Goal: Information Seeking & Learning: Learn about a topic

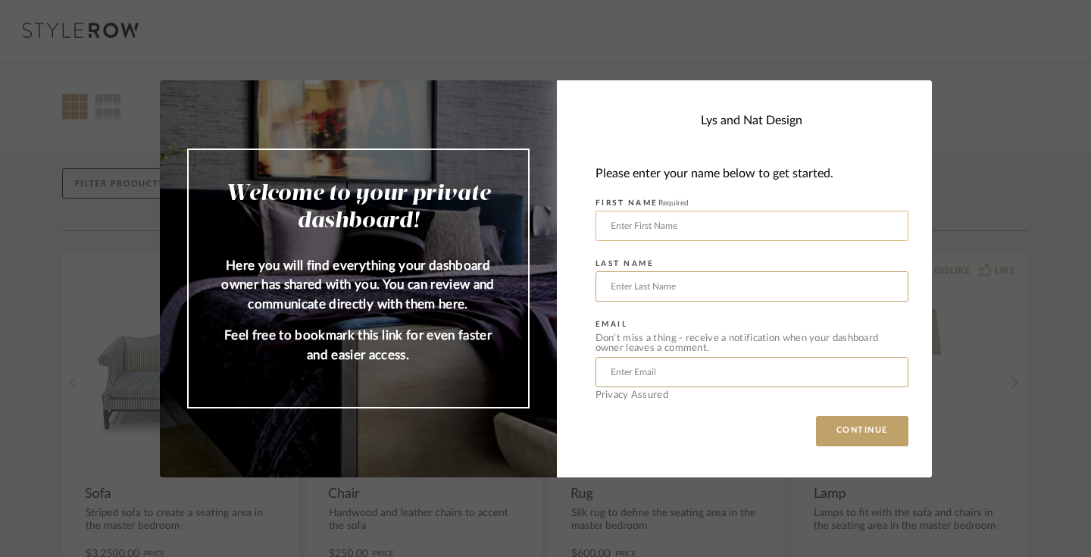
click at [726, 232] on input "text" at bounding box center [751, 226] width 313 height 30
type input "[PERSON_NAME]"
type input "BATZLI"
drag, startPoint x: 707, startPoint y: 374, endPoint x: 530, endPoint y: 357, distance: 177.3
click at [532, 357] on mat-dialog-content "Welcome to your private dashboard! Here you will find everything your dashboard…" at bounding box center [546, 278] width 772 height 397
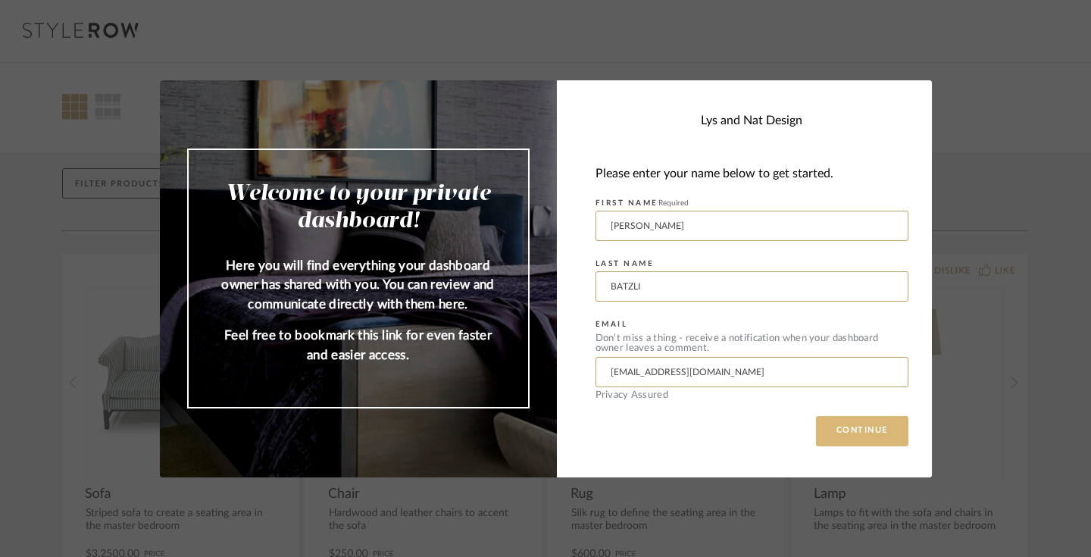
type input "[EMAIL_ADDRESS][DOMAIN_NAME]"
click at [859, 439] on button "CONTINUE" at bounding box center [862, 431] width 92 height 30
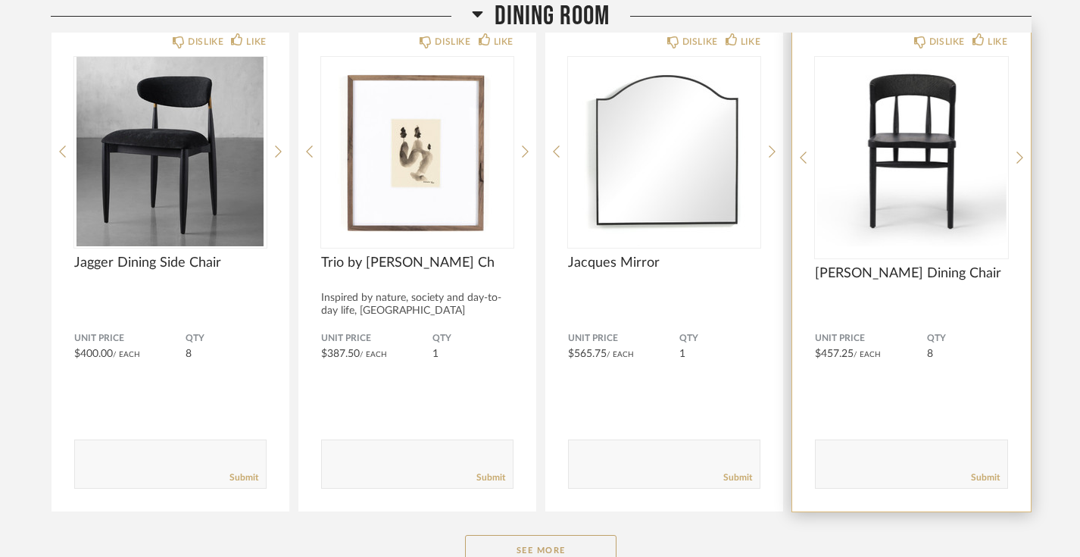
scroll to position [274, 0]
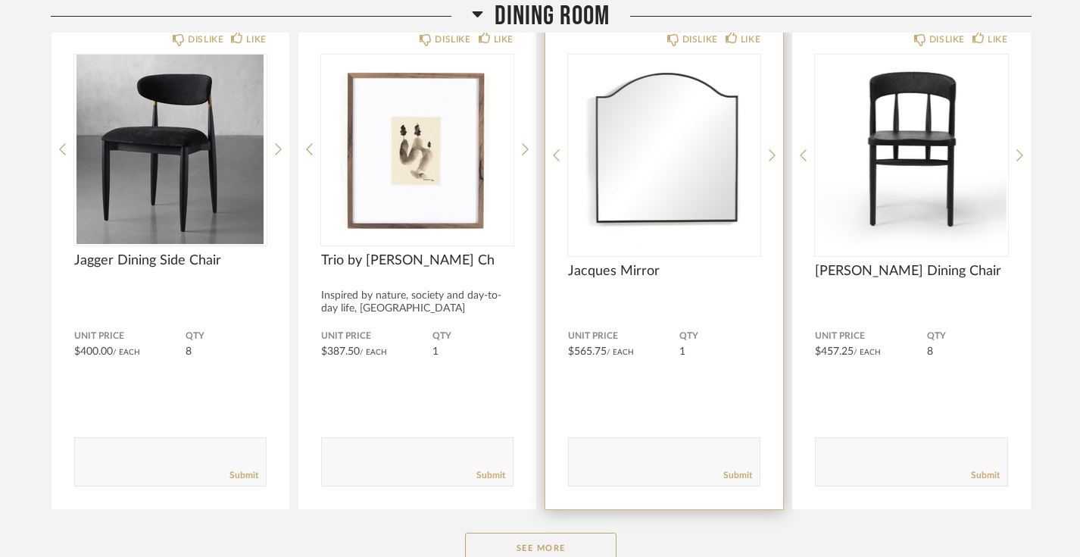
click at [768, 145] on div "DISLIKE LIKE [PERSON_NAME] Mirror Unit Price $565.75 / Each QTY 1 Comments: Sub…" at bounding box center [664, 265] width 238 height 487
click at [769, 152] on icon at bounding box center [772, 155] width 7 height 14
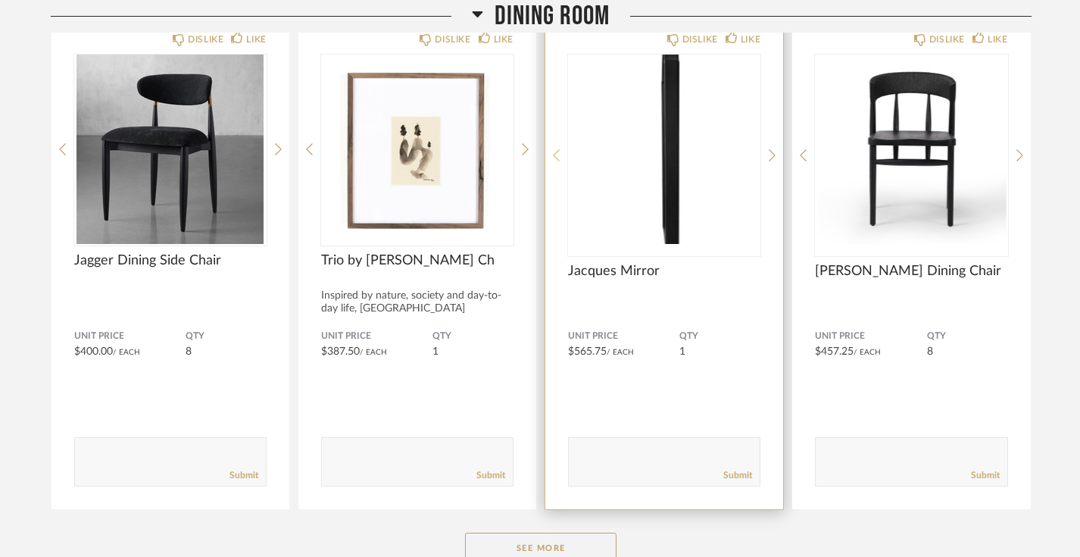
click at [555, 159] on icon at bounding box center [556, 155] width 7 height 14
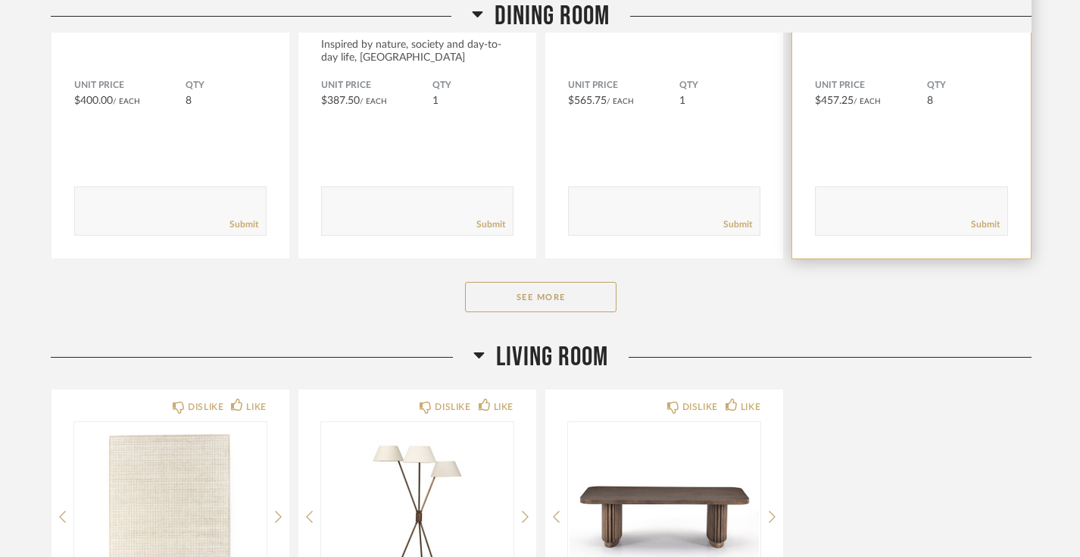
scroll to position [517, 0]
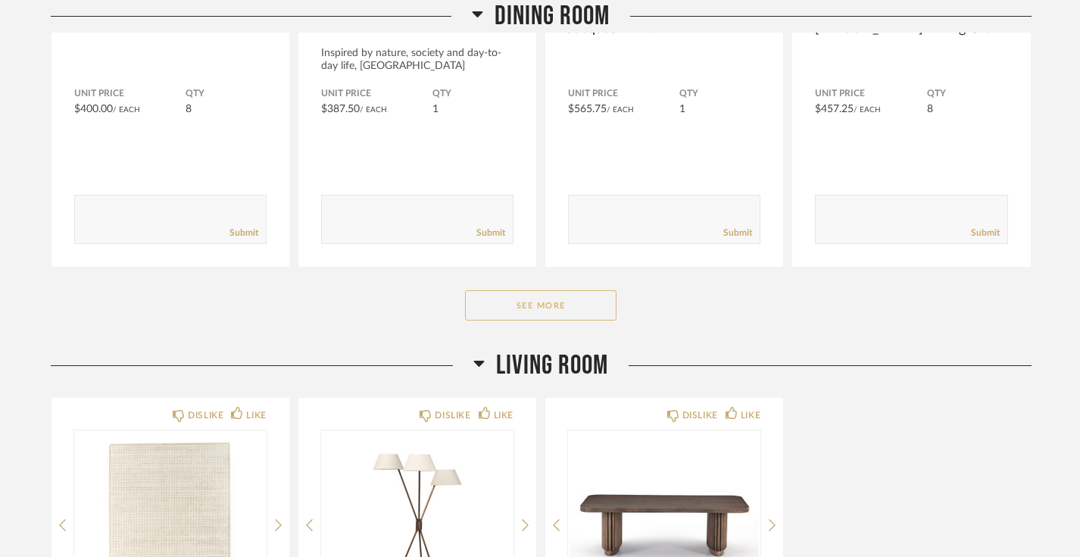
click at [548, 303] on button "See More" at bounding box center [540, 305] width 151 height 30
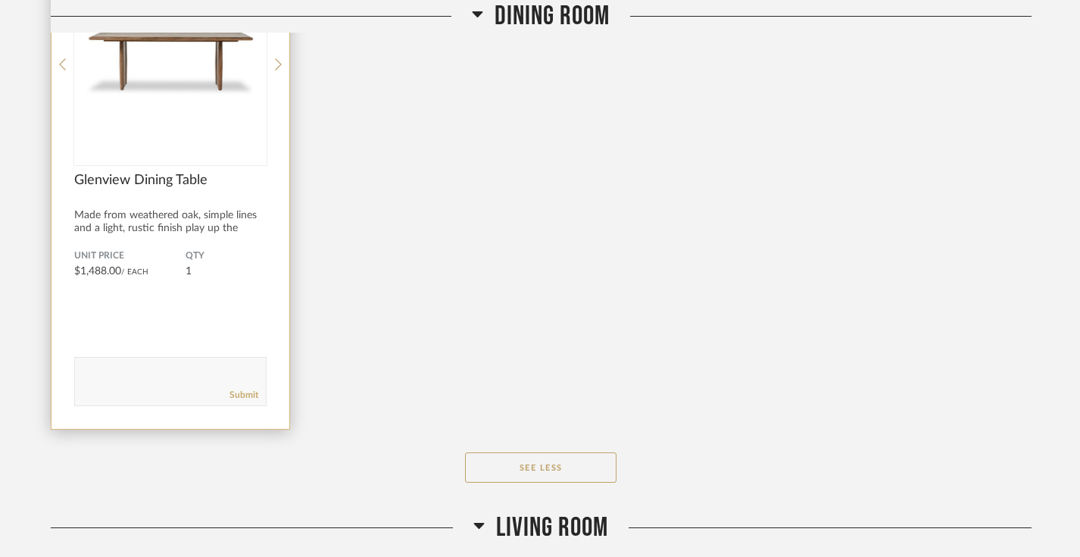
scroll to position [867, 0]
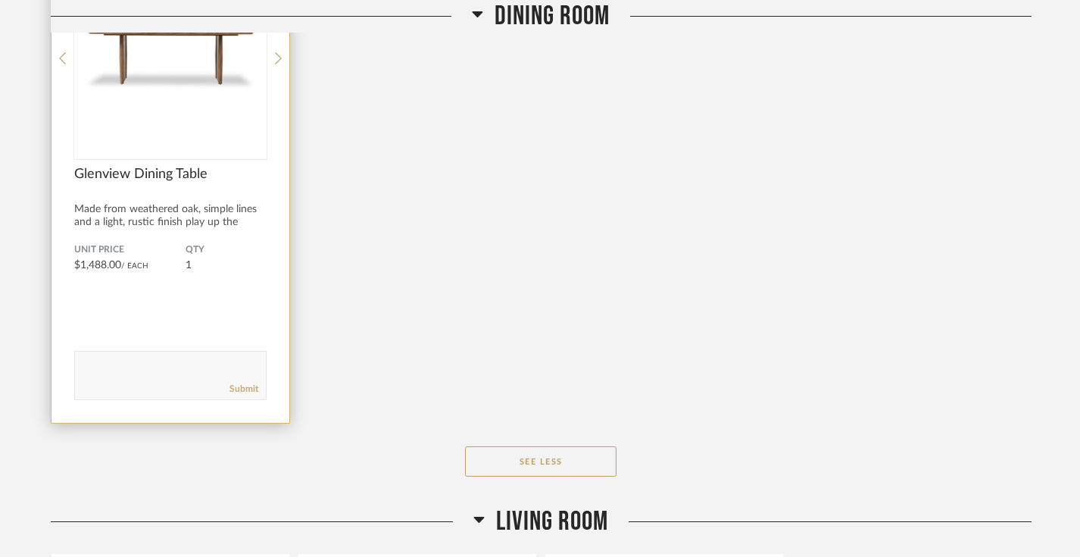
click at [186, 73] on img "0" at bounding box center [170, 52] width 192 height 189
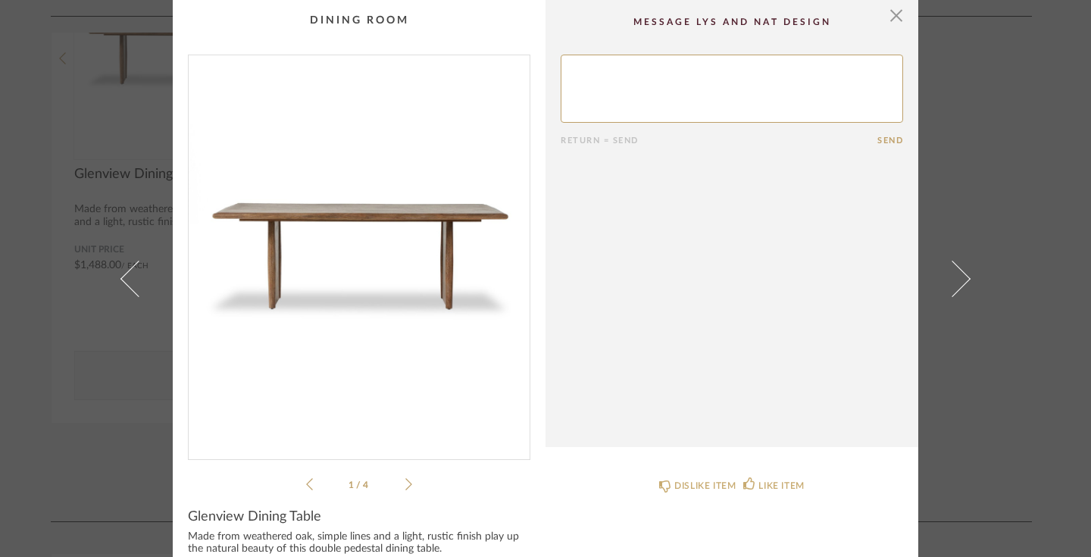
click at [387, 217] on img "0" at bounding box center [359, 251] width 341 height 392
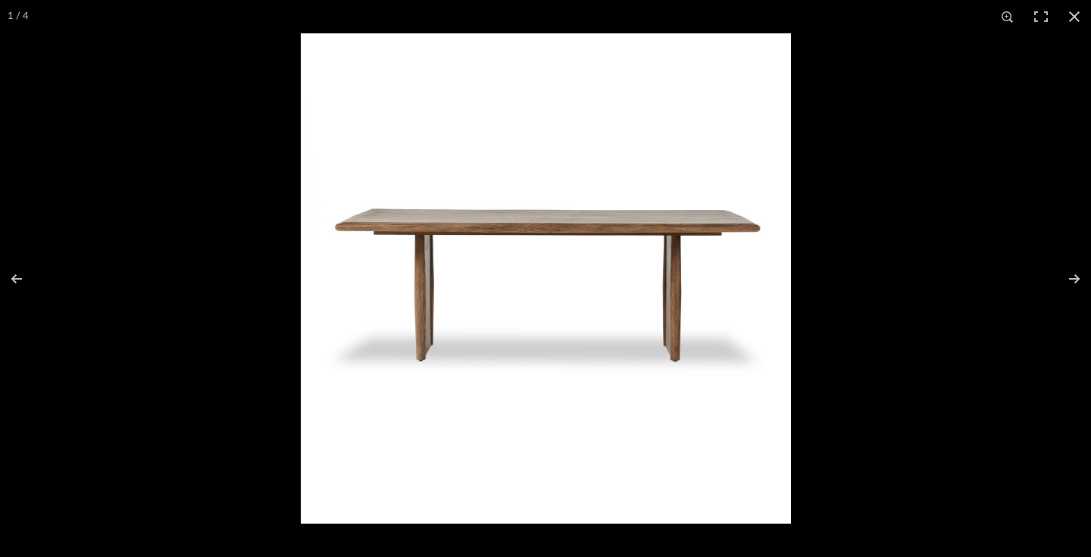
click at [423, 236] on img at bounding box center [546, 278] width 490 height 490
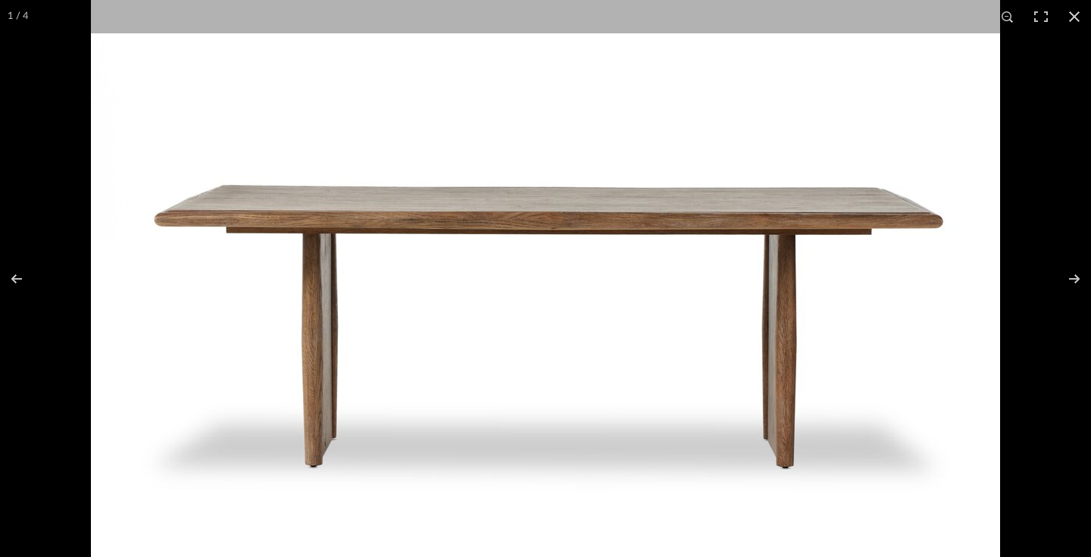
click at [745, 303] on img at bounding box center [545, 314] width 909 height 909
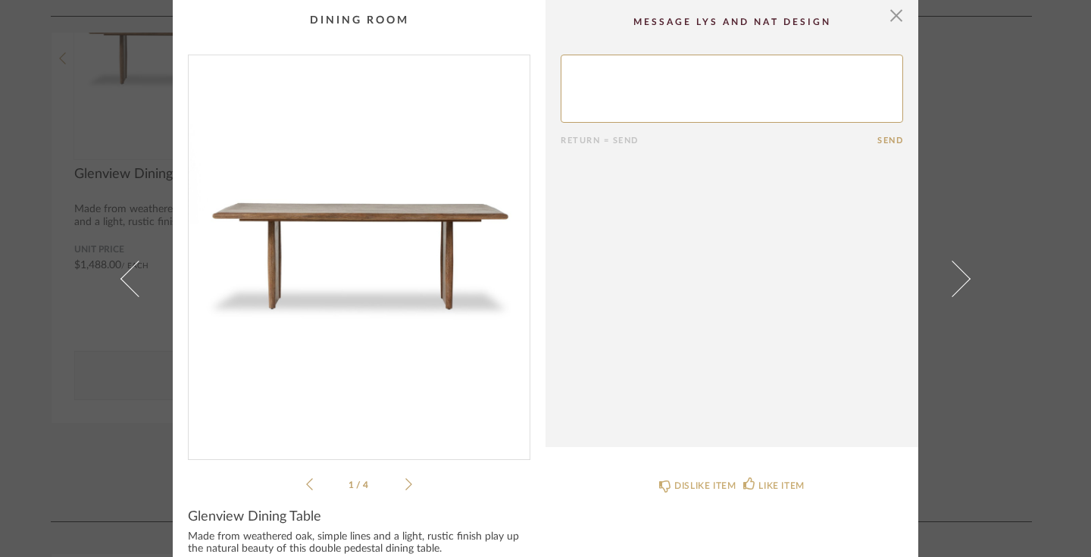
click at [405, 480] on icon at bounding box center [408, 484] width 7 height 14
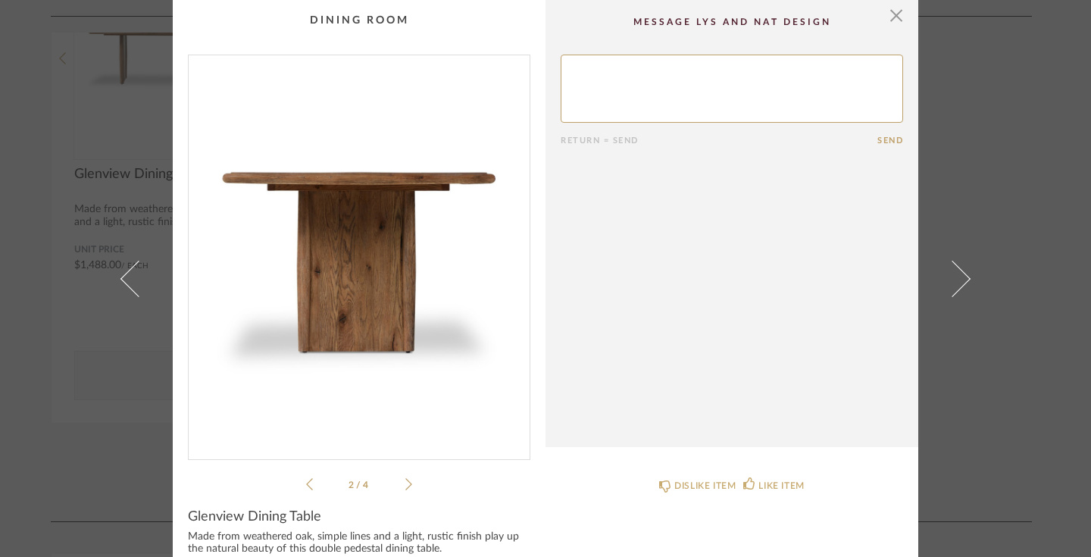
click at [405, 481] on icon at bounding box center [408, 484] width 7 height 14
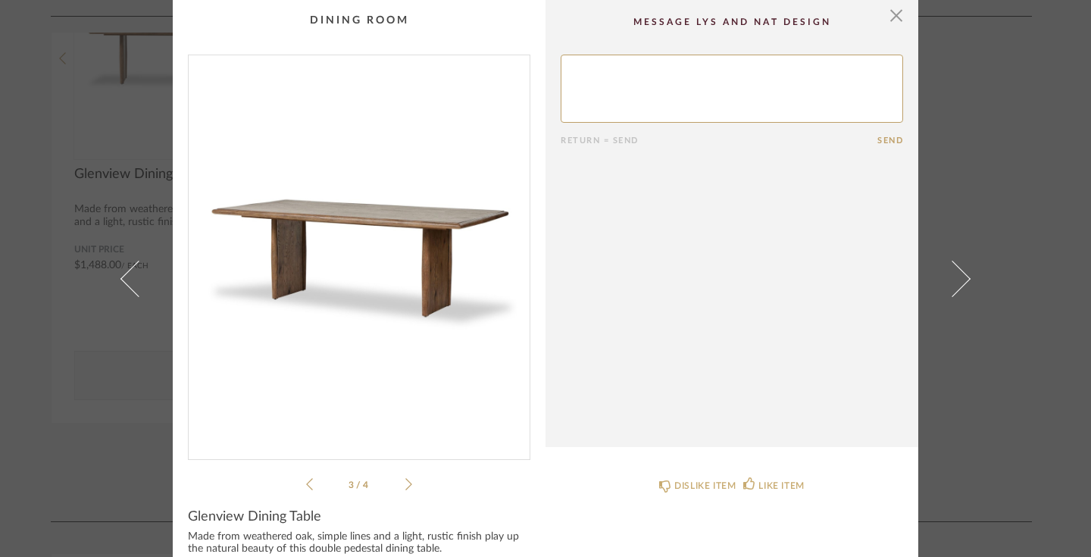
click at [405, 481] on icon at bounding box center [408, 484] width 7 height 14
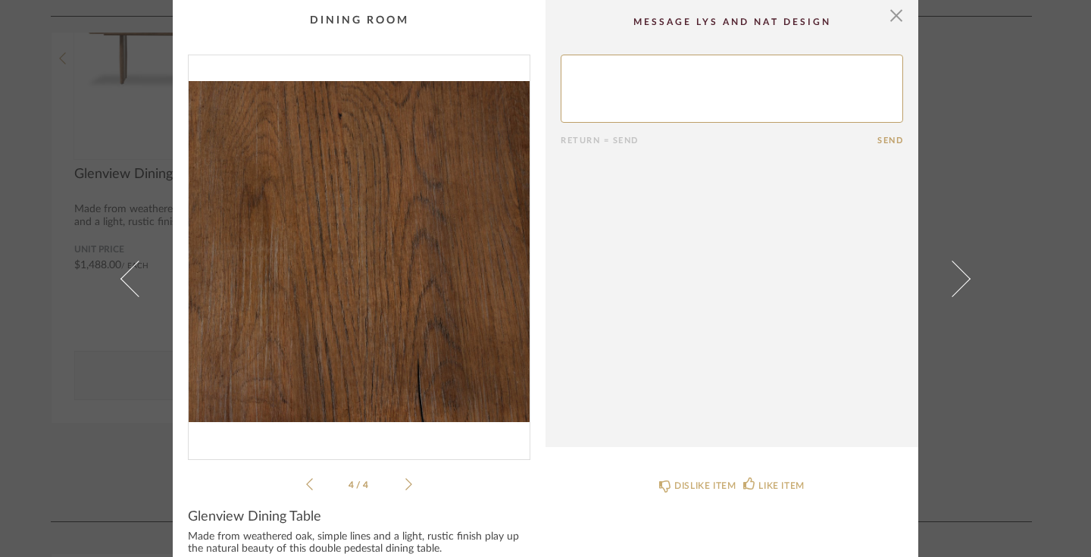
click at [405, 481] on icon at bounding box center [408, 484] width 7 height 14
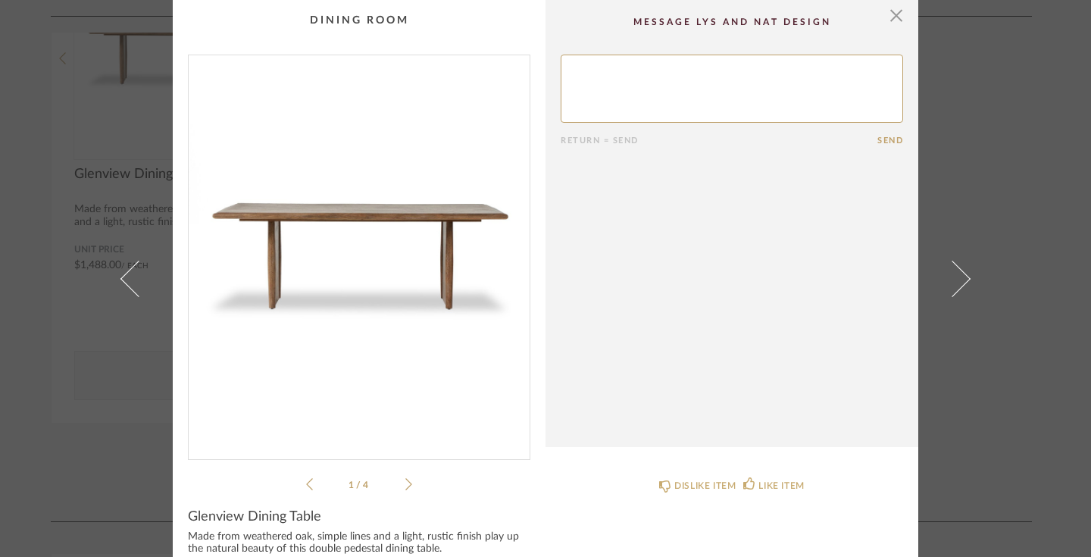
click at [405, 481] on icon at bounding box center [408, 484] width 7 height 14
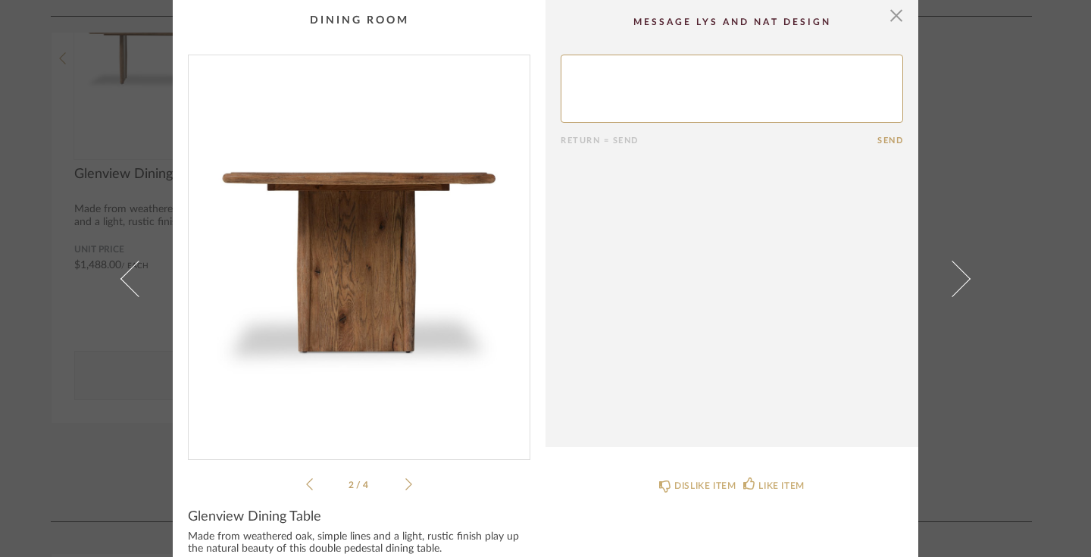
click at [405, 481] on icon at bounding box center [408, 484] width 7 height 14
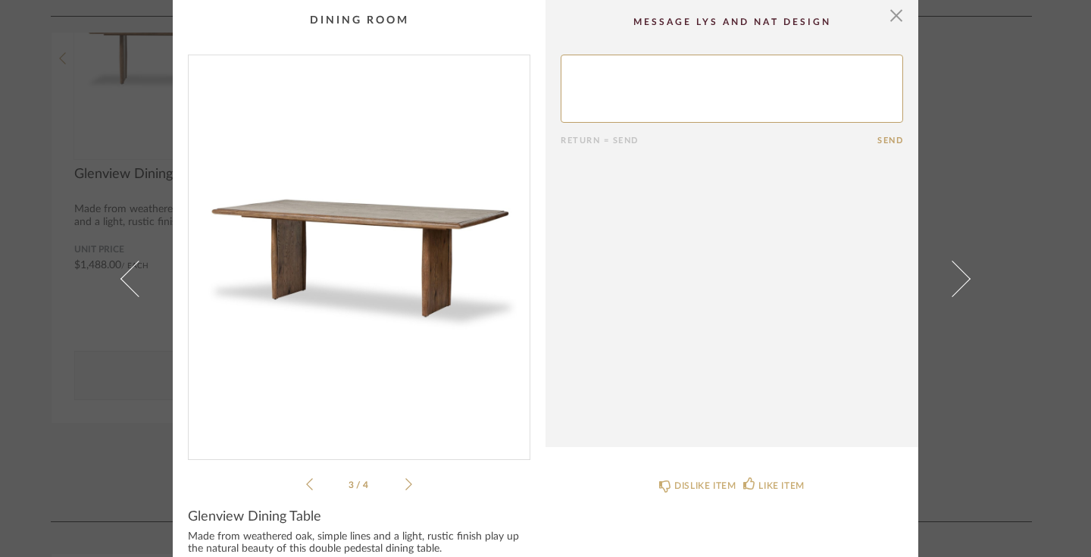
scroll to position [117, 0]
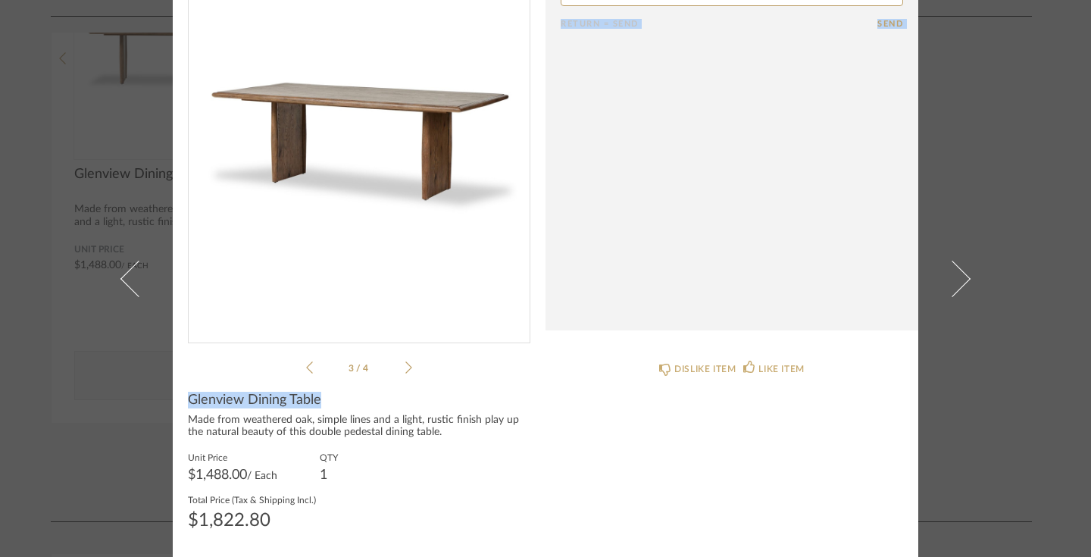
drag, startPoint x: 325, startPoint y: 402, endPoint x: 257, endPoint y: 353, distance: 84.1
click at [249, 353] on div "× 3 / 4 Return = Send Send Glenview Dining Table Made from weathered oak, simpl…" at bounding box center [545, 219] width 745 height 673
copy div "3 / 4 Return = Send Send Glenview Dining Table"
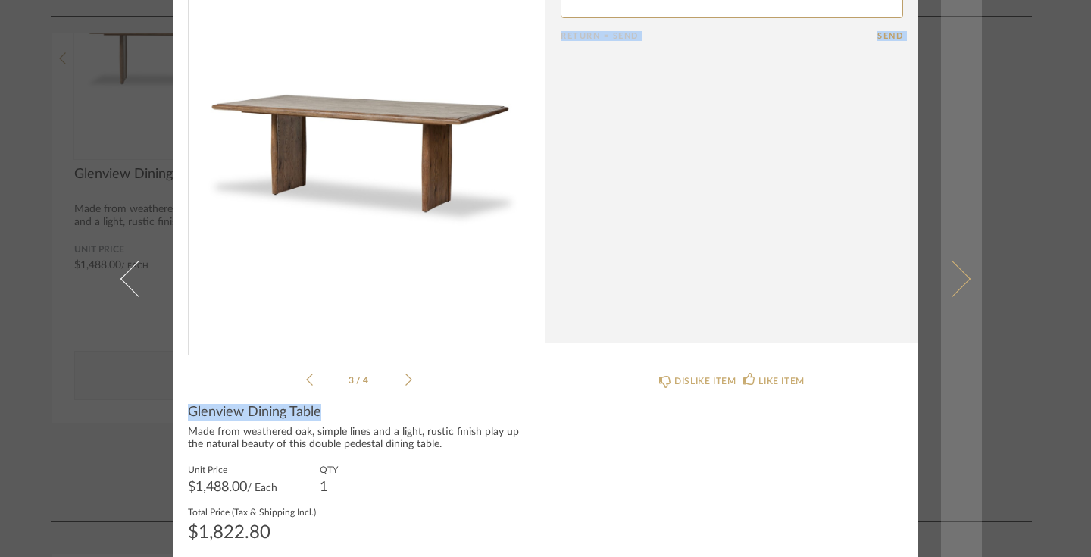
scroll to position [0, 0]
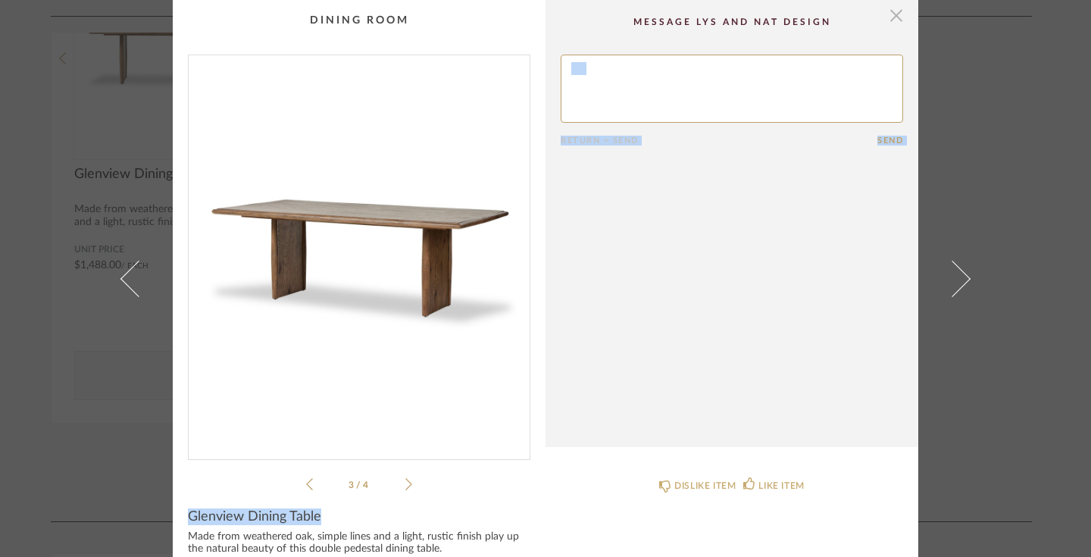
click at [890, 22] on span "button" at bounding box center [896, 15] width 30 height 30
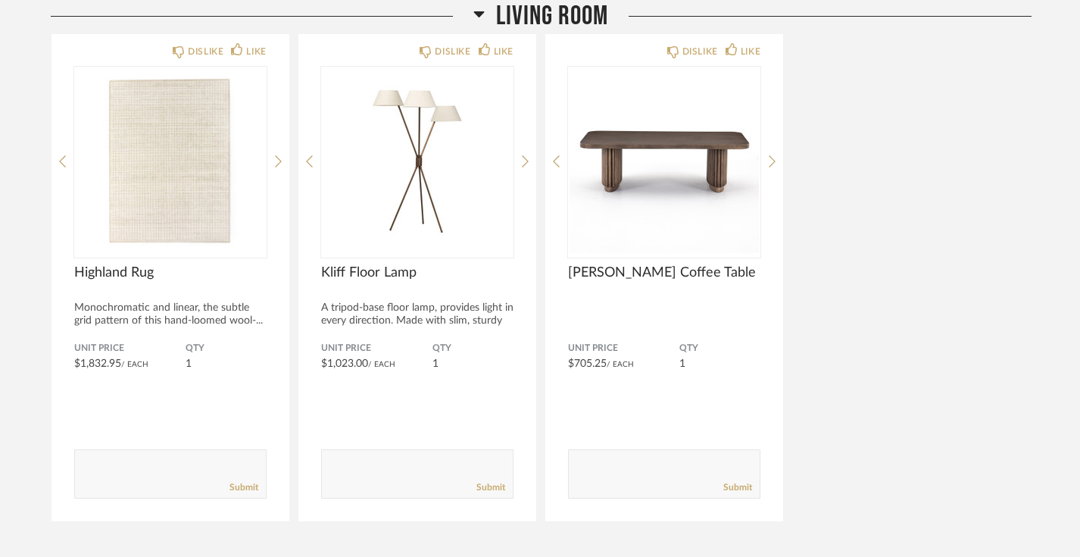
scroll to position [1387, 0]
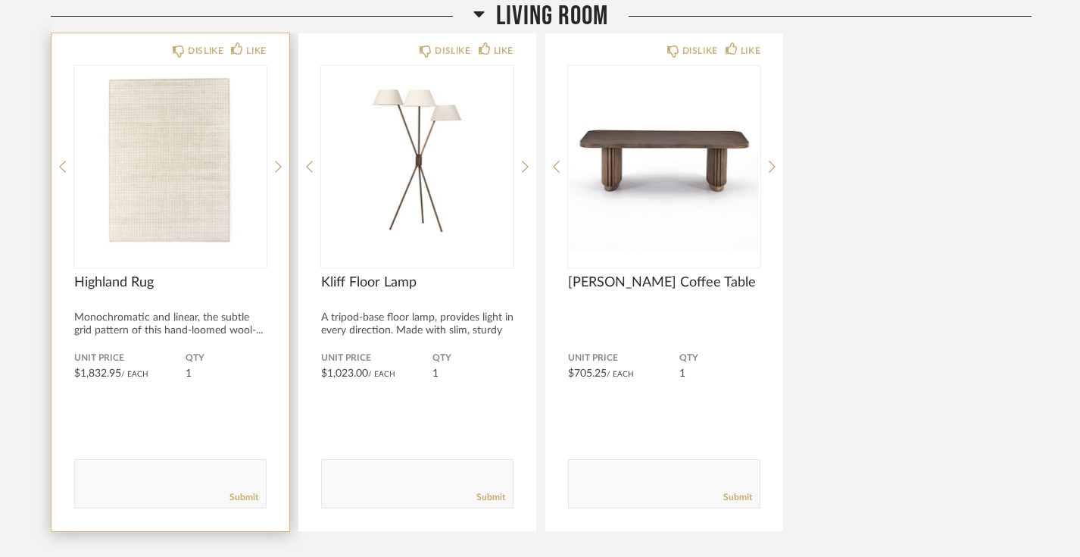
click at [148, 195] on img "0" at bounding box center [170, 160] width 192 height 189
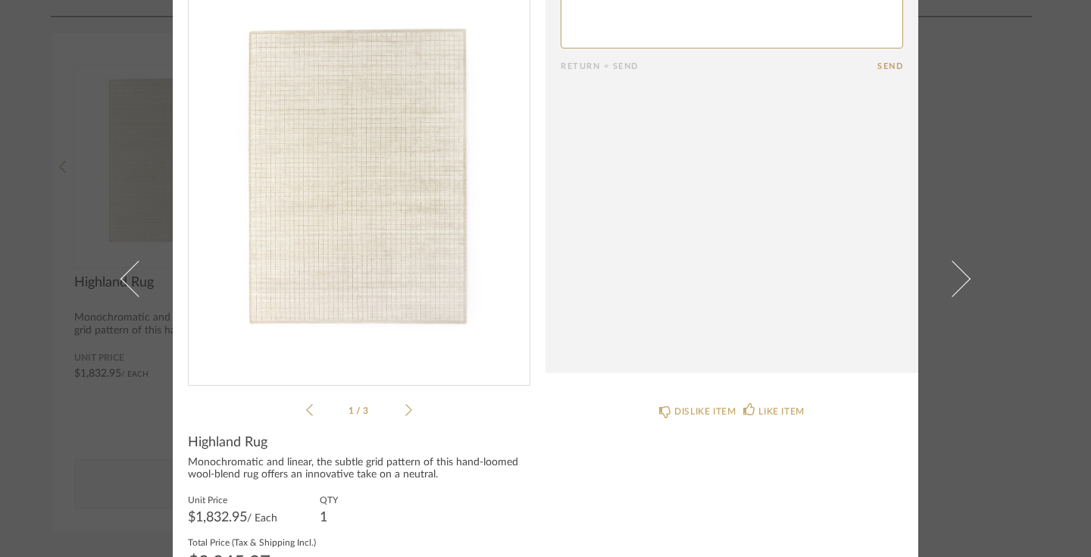
scroll to position [117, 0]
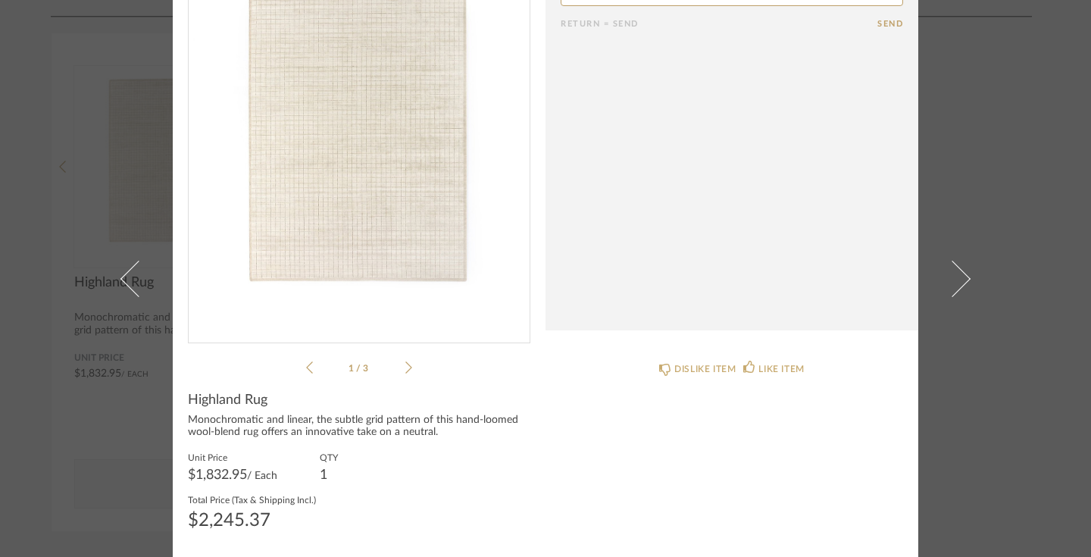
click at [405, 369] on icon at bounding box center [408, 367] width 7 height 14
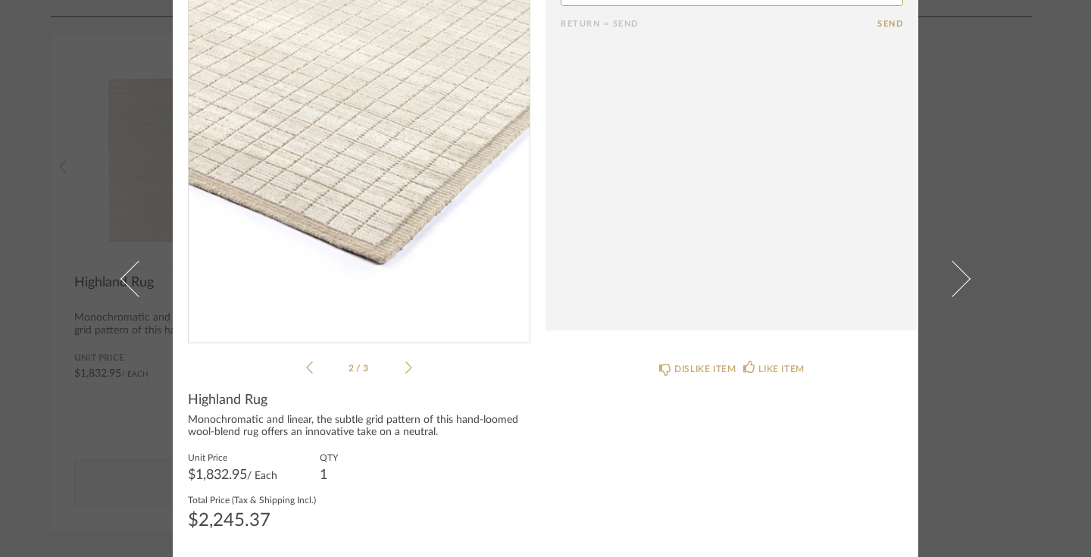
click at [405, 369] on icon at bounding box center [408, 367] width 7 height 14
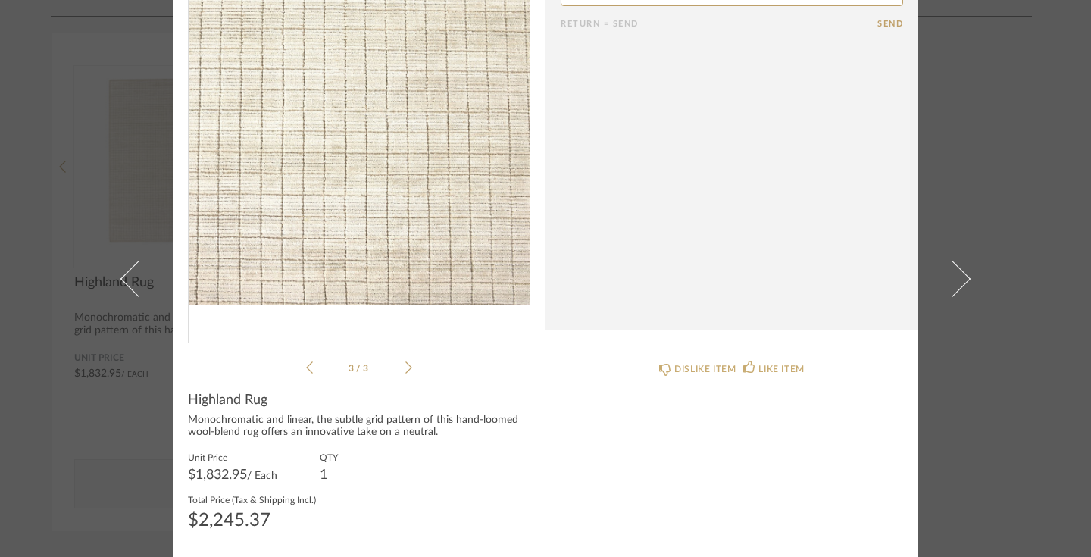
click at [405, 369] on icon at bounding box center [408, 367] width 7 height 14
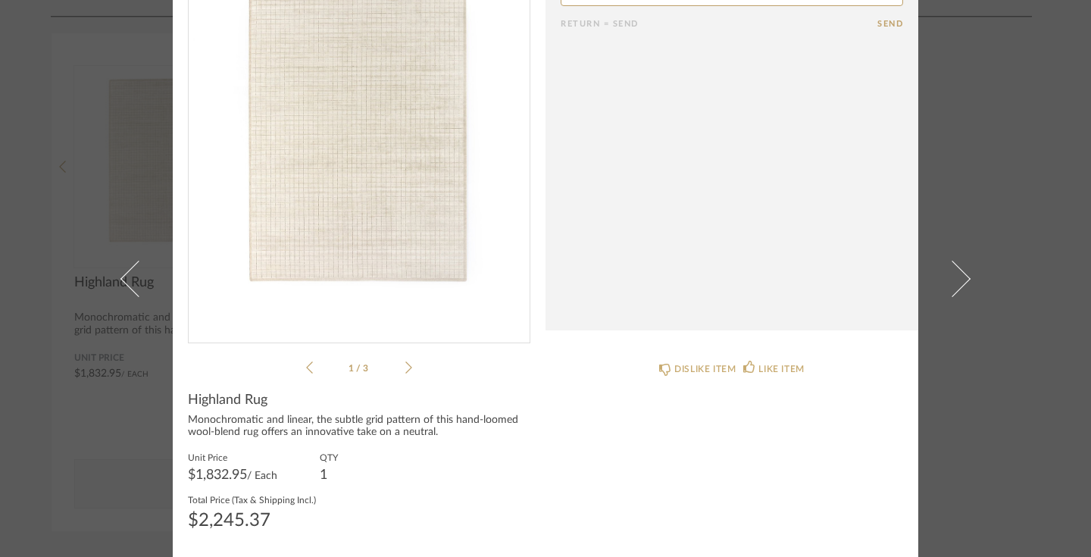
scroll to position [0, 0]
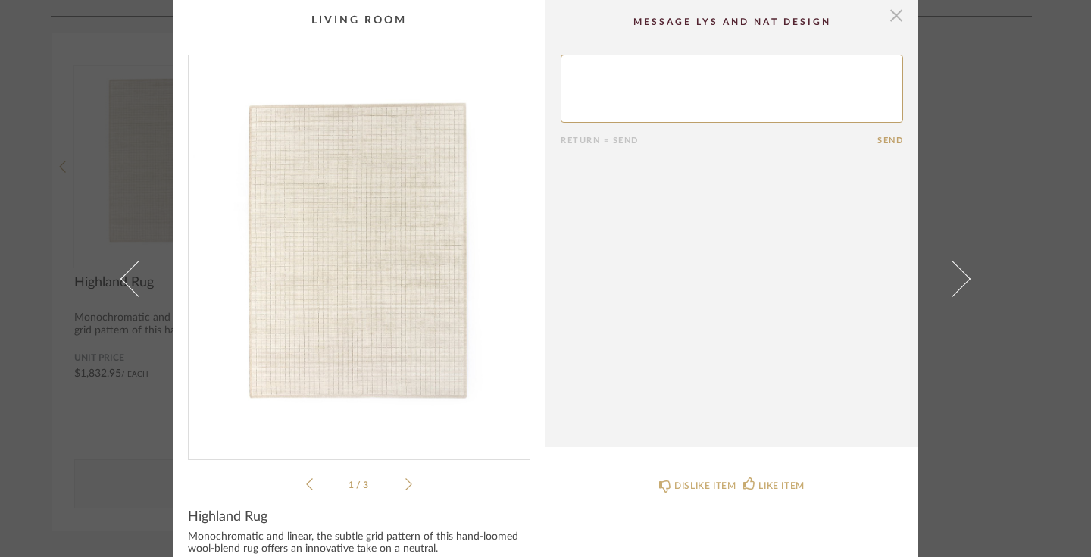
click at [887, 20] on span "button" at bounding box center [896, 15] width 30 height 30
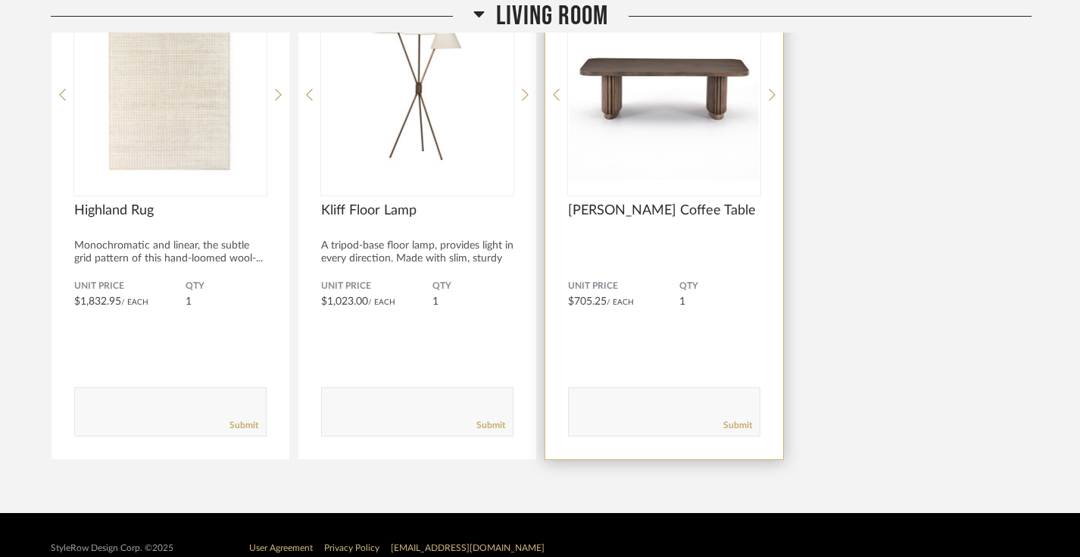
scroll to position [1485, 0]
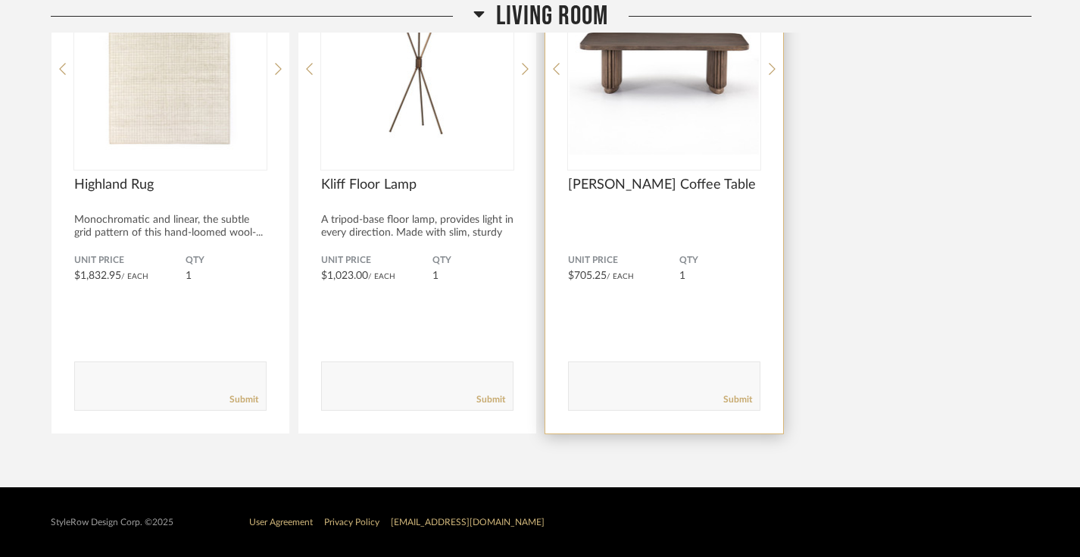
click at [634, 384] on textarea at bounding box center [664, 379] width 191 height 20
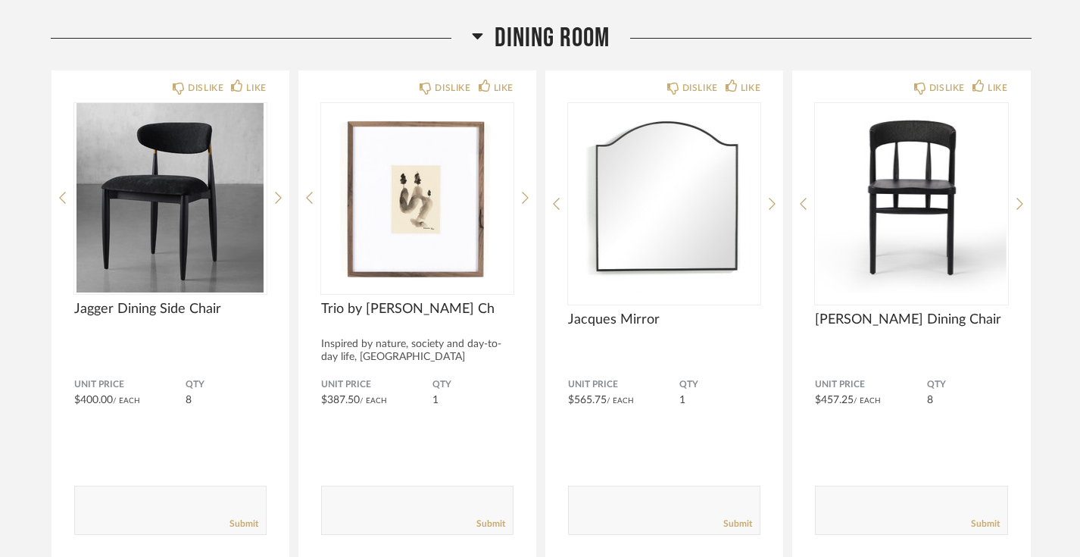
scroll to position [252, 0]
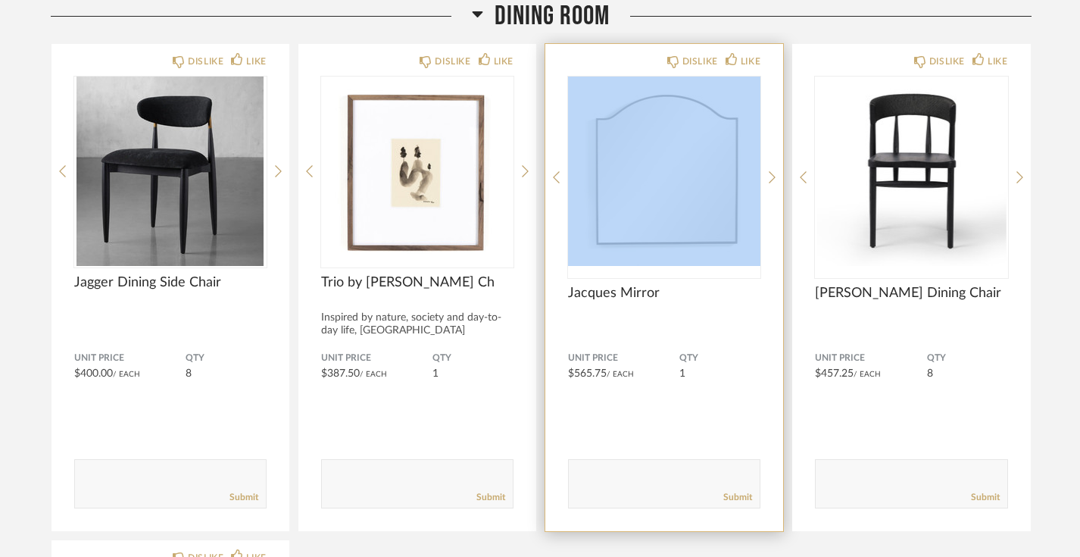
click at [698, 199] on img "0" at bounding box center [664, 170] width 192 height 189
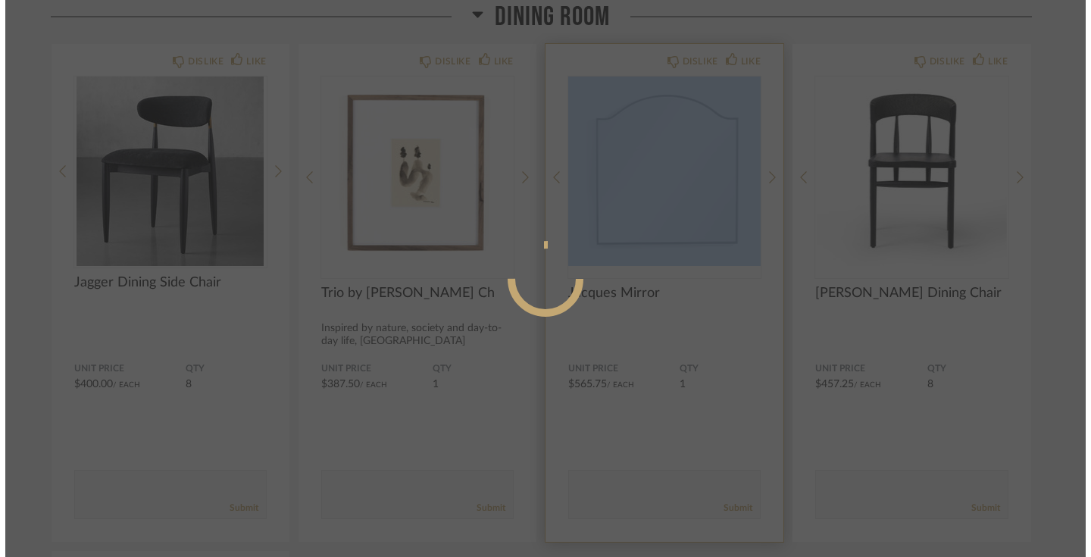
scroll to position [0, 0]
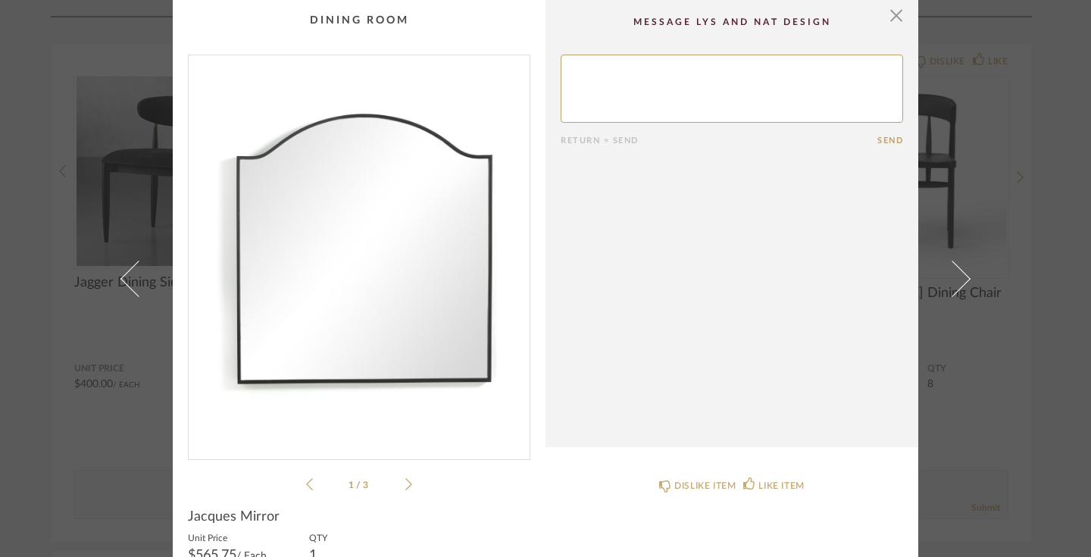
click at [406, 480] on icon at bounding box center [408, 484] width 7 height 14
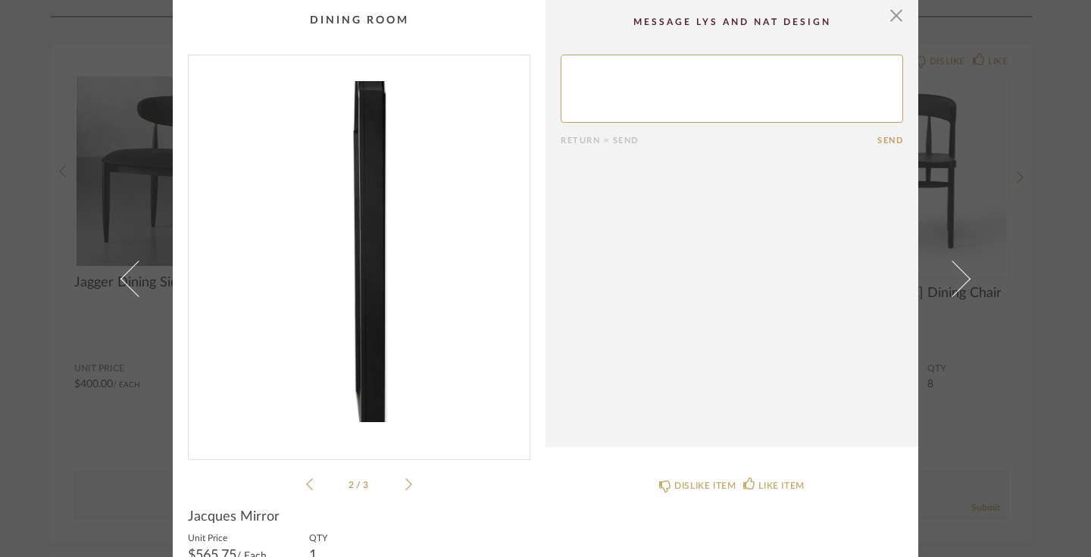
click at [406, 480] on icon at bounding box center [408, 484] width 7 height 14
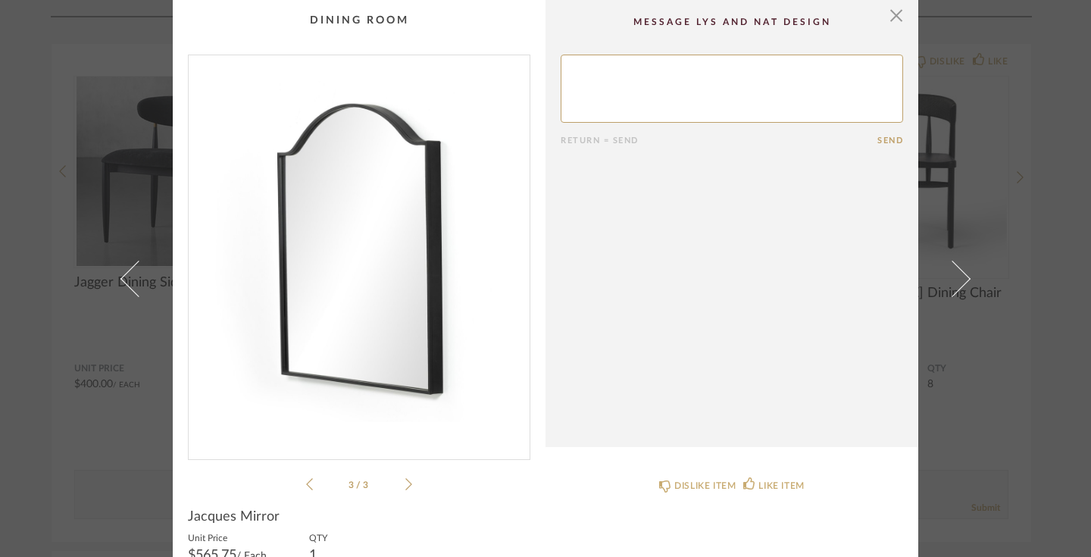
click at [306, 484] on icon at bounding box center [309, 484] width 7 height 14
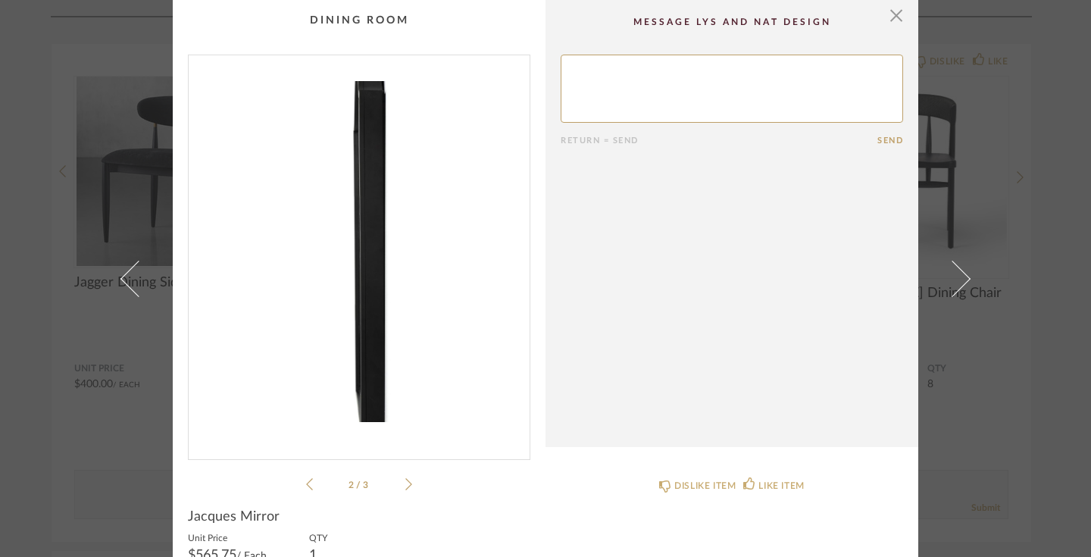
click at [306, 484] on icon at bounding box center [309, 484] width 7 height 14
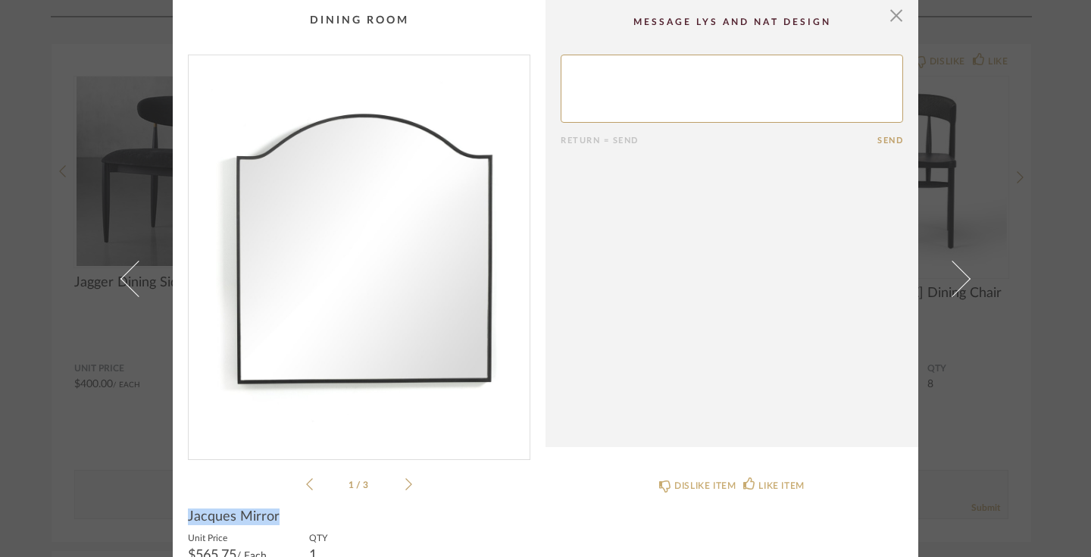
drag, startPoint x: 279, startPoint y: 513, endPoint x: 184, endPoint y: 516, distance: 94.7
click at [181, 516] on cpp-summary-info "Jacques Mirror Unit Price $565.75 / Each QTY 1 Total Price (Tax & Shipping Incl…" at bounding box center [359, 557] width 373 height 129
copy span "Jacques Mirror"
click at [893, 23] on span "button" at bounding box center [896, 15] width 30 height 30
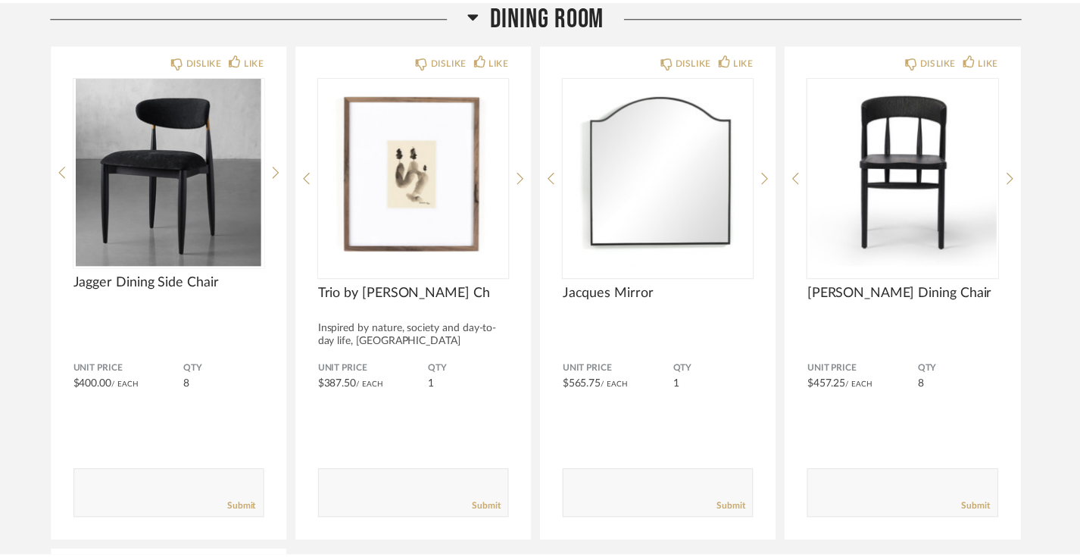
scroll to position [252, 0]
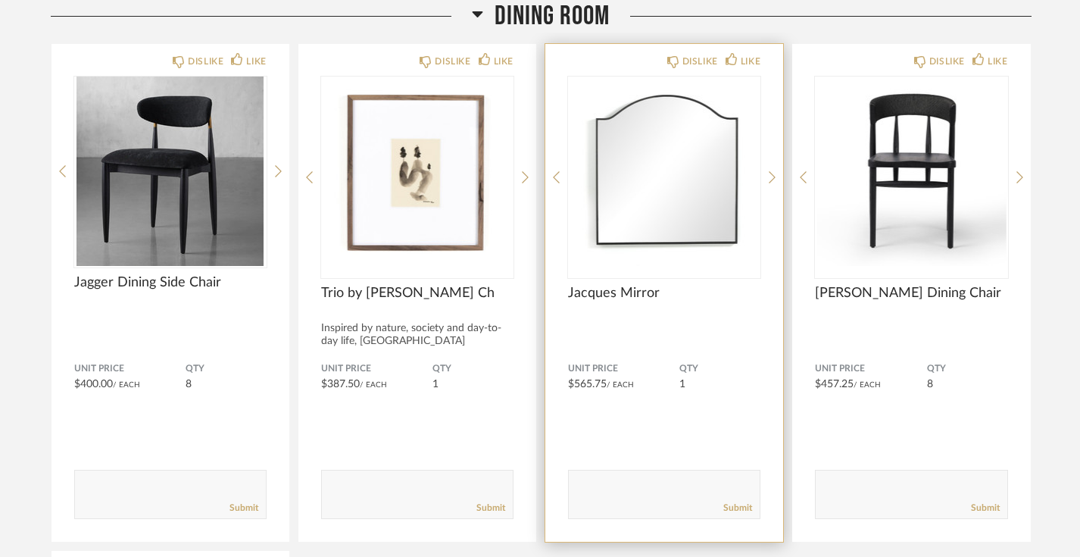
click at [628, 199] on img "0" at bounding box center [664, 170] width 192 height 189
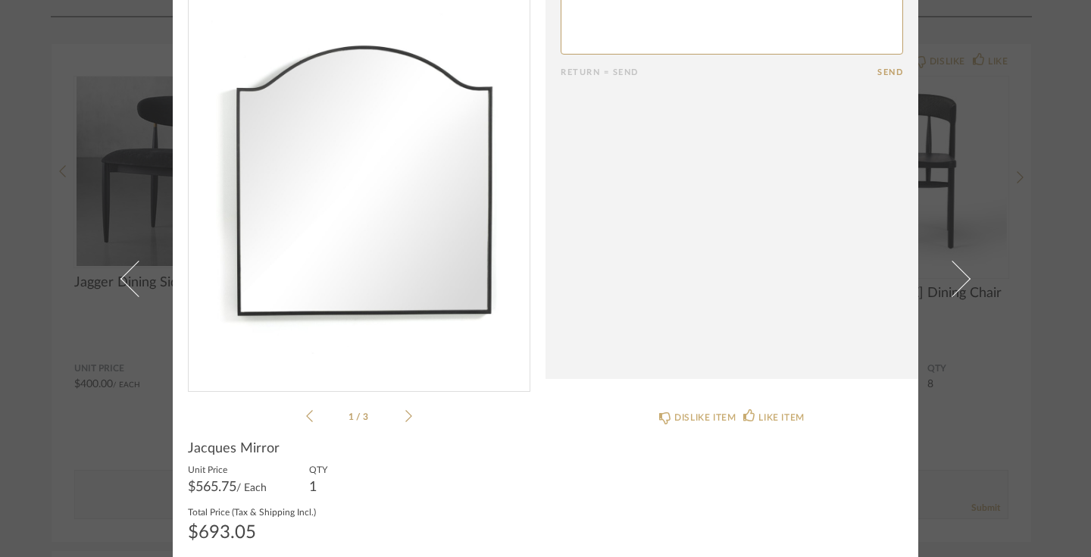
scroll to position [0, 0]
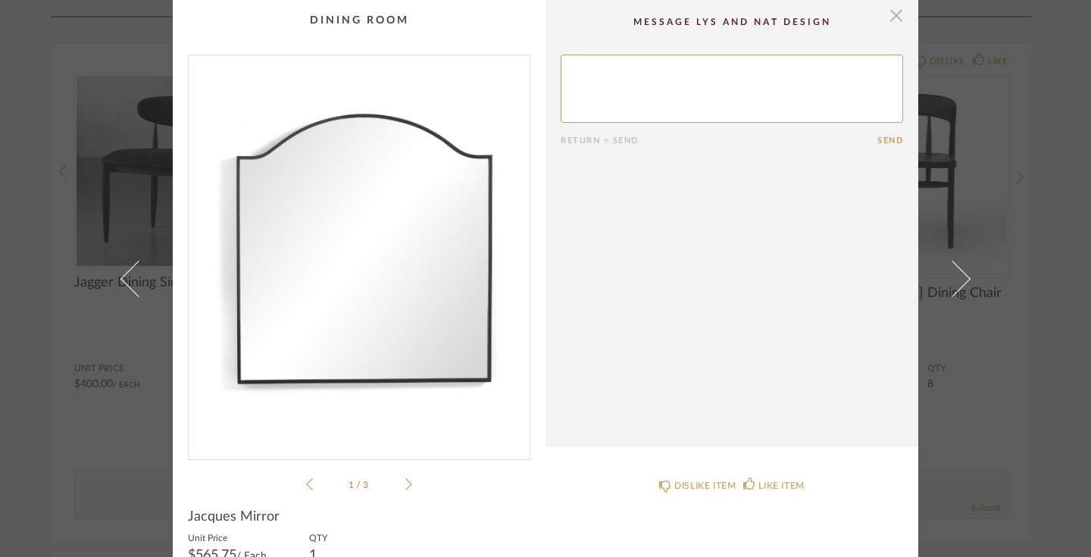
click at [891, 26] on span "button" at bounding box center [896, 15] width 30 height 30
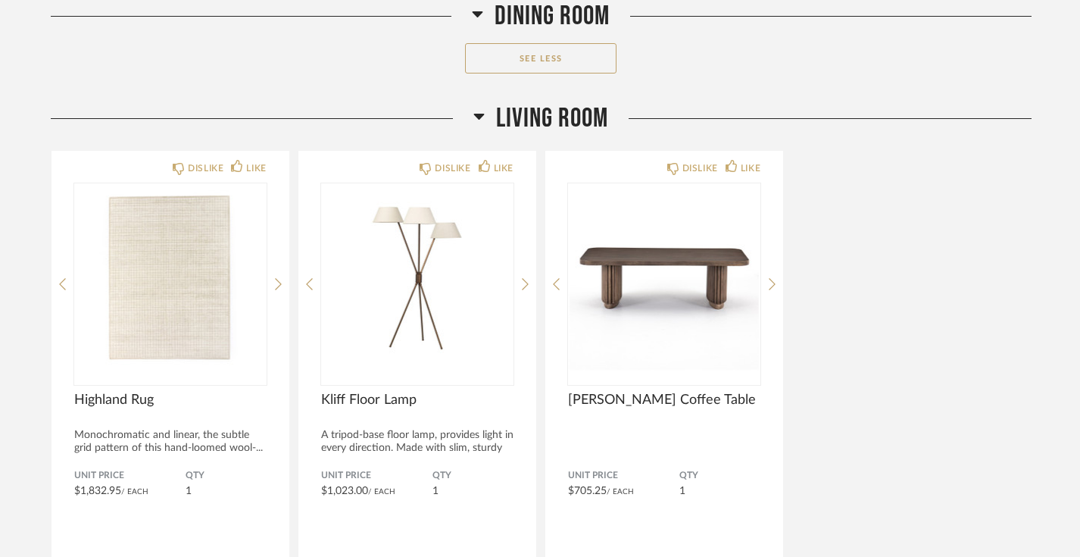
scroll to position [1285, 0]
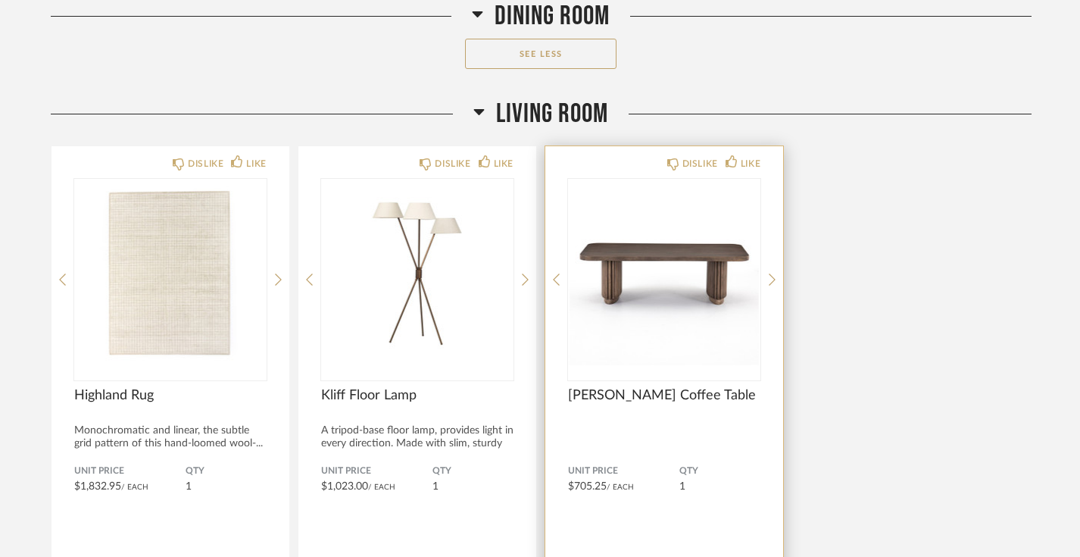
click at [735, 339] on img "0" at bounding box center [664, 273] width 192 height 189
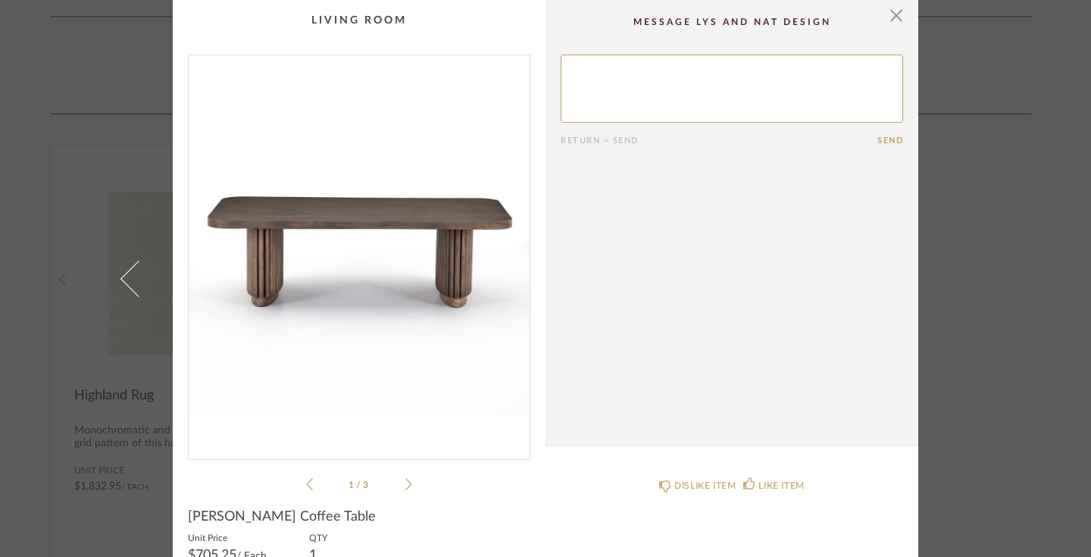
click at [405, 486] on icon at bounding box center [408, 484] width 7 height 14
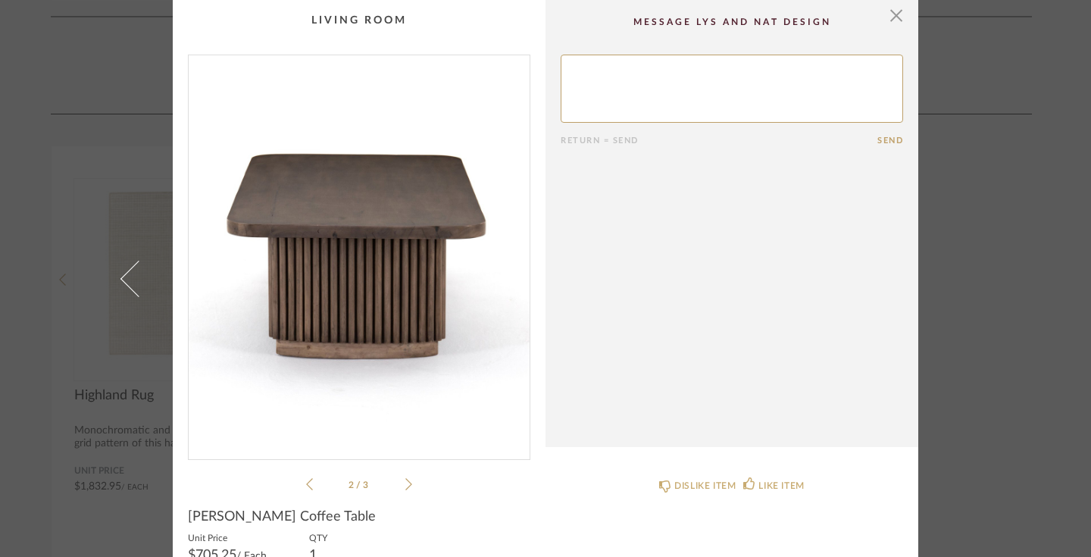
click at [405, 486] on icon at bounding box center [408, 484] width 7 height 14
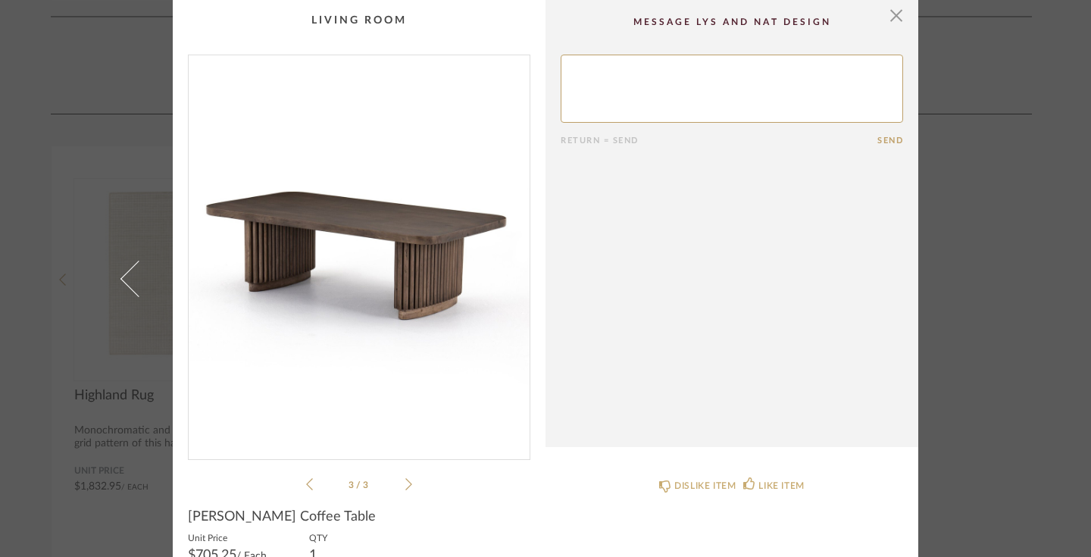
click at [405, 486] on icon at bounding box center [408, 484] width 7 height 14
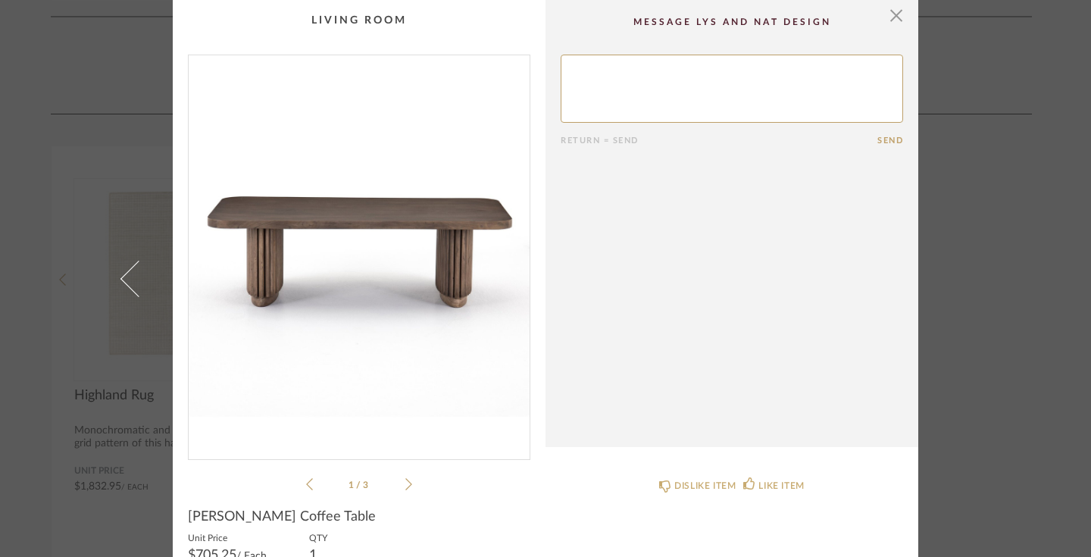
click at [405, 486] on icon at bounding box center [408, 484] width 7 height 14
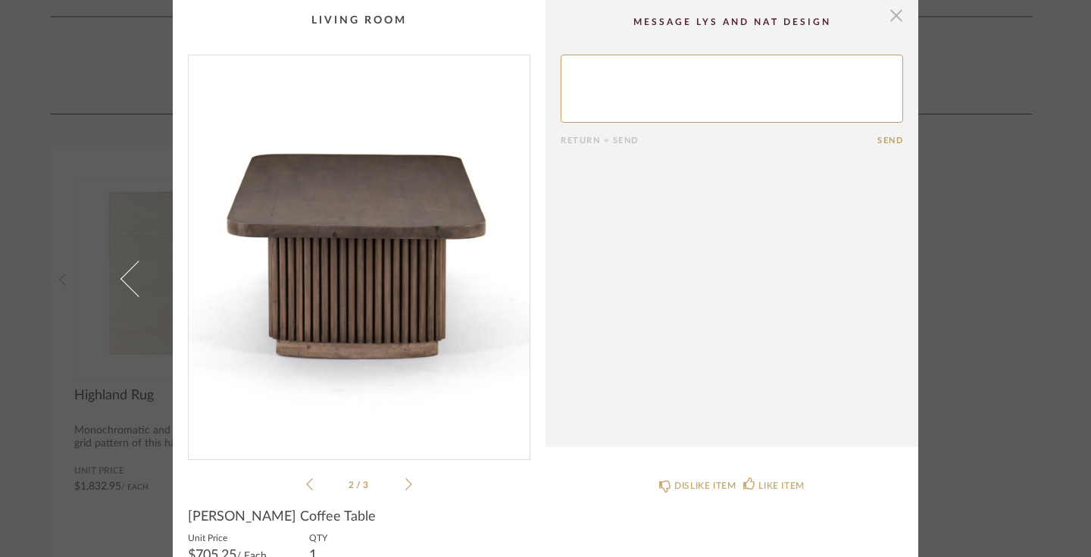
click at [891, 20] on span "button" at bounding box center [896, 15] width 30 height 30
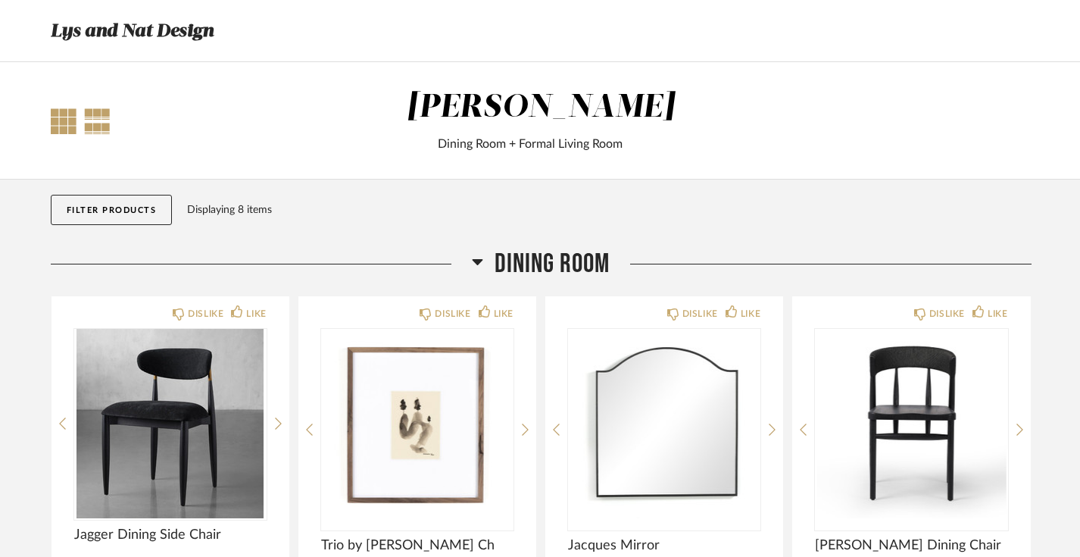
click at [57, 114] on div at bounding box center [64, 121] width 26 height 26
